Goal: Book appointment/travel/reservation

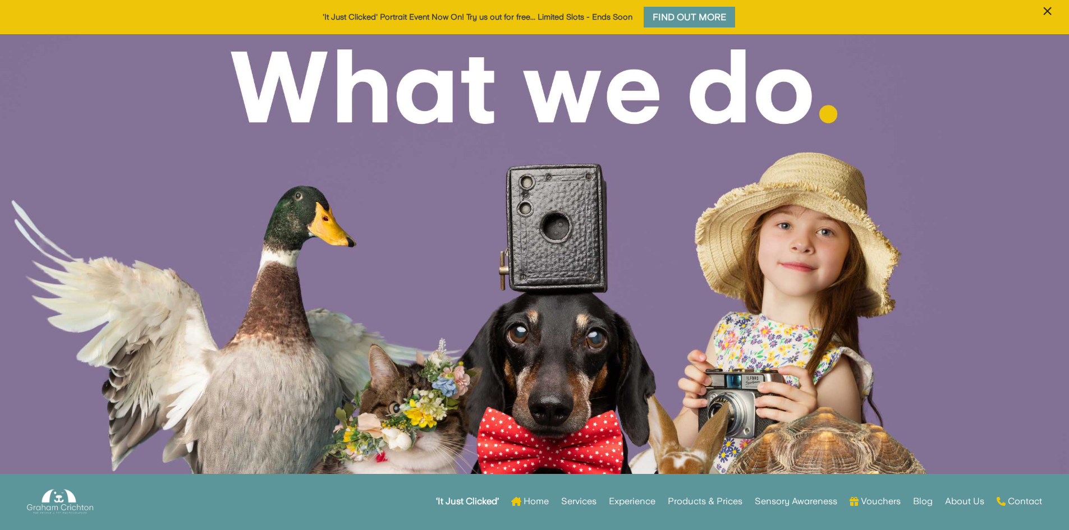
drag, startPoint x: 1056, startPoint y: 14, endPoint x: 1044, endPoint y: 13, distance: 11.2
click at [1052, 13] on button "×" at bounding box center [1047, 18] width 21 height 33
click at [1044, 13] on span "×" at bounding box center [1047, 11] width 11 height 21
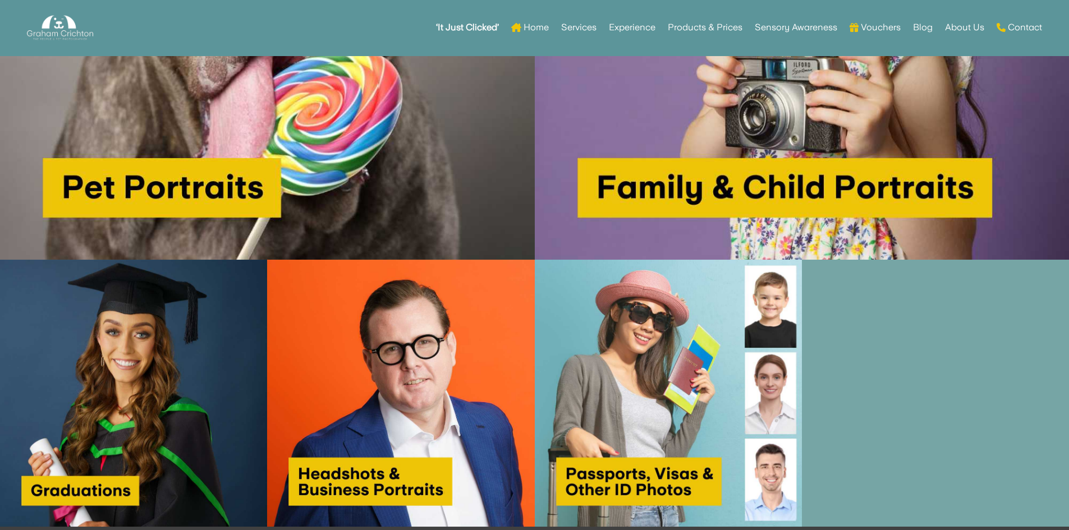
scroll to position [1066, 0]
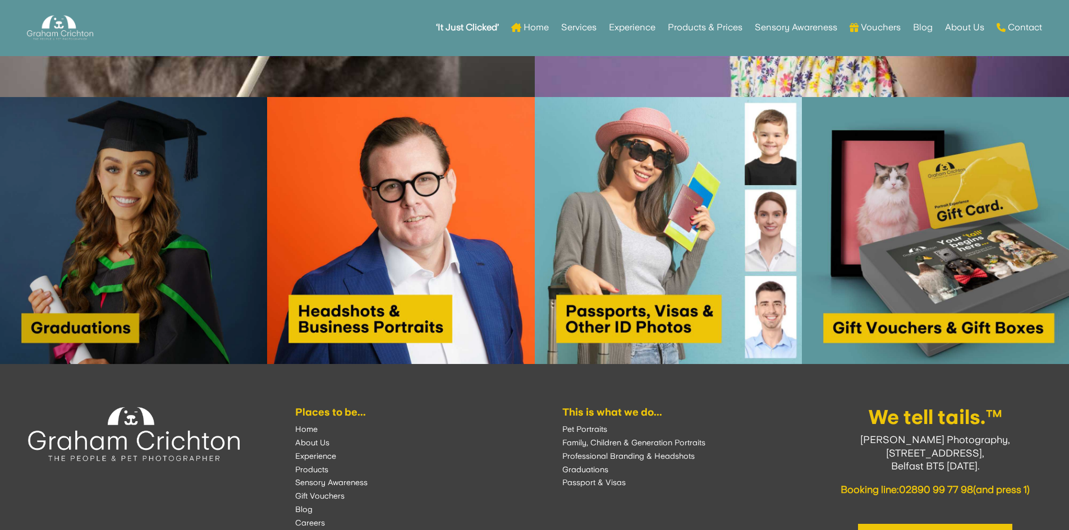
click at [149, 311] on img at bounding box center [133, 230] width 267 height 267
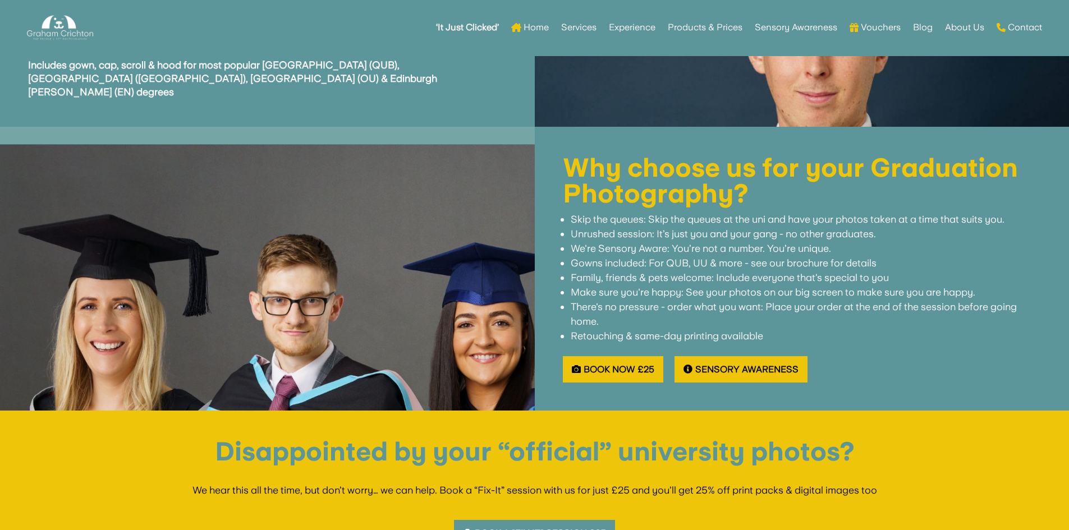
scroll to position [1458, 0]
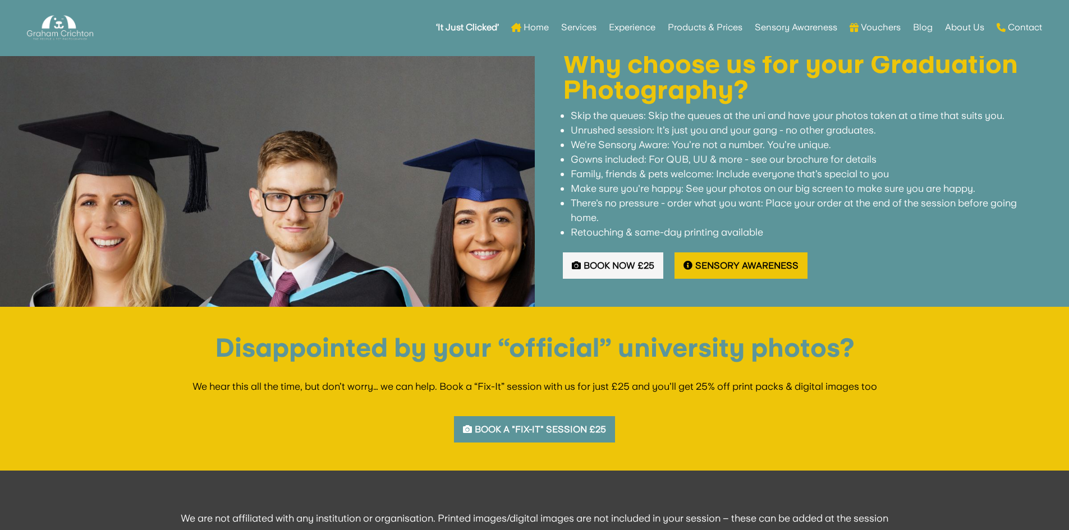
click at [641, 252] on link "Book Now £25" at bounding box center [613, 265] width 100 height 26
